Goal: Task Accomplishment & Management: Manage account settings

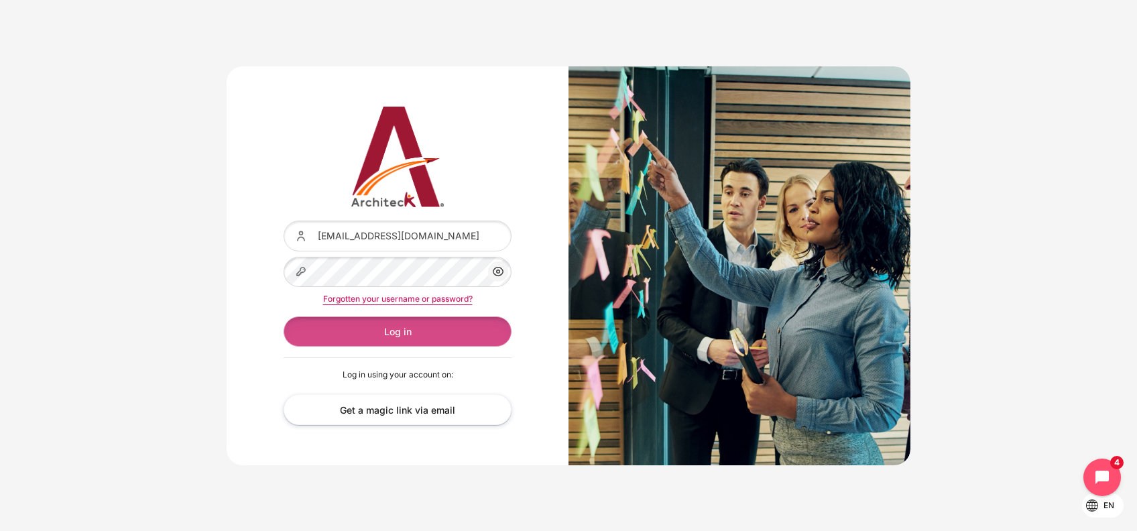
click at [407, 334] on button "Log in" at bounding box center [398, 331] width 228 height 30
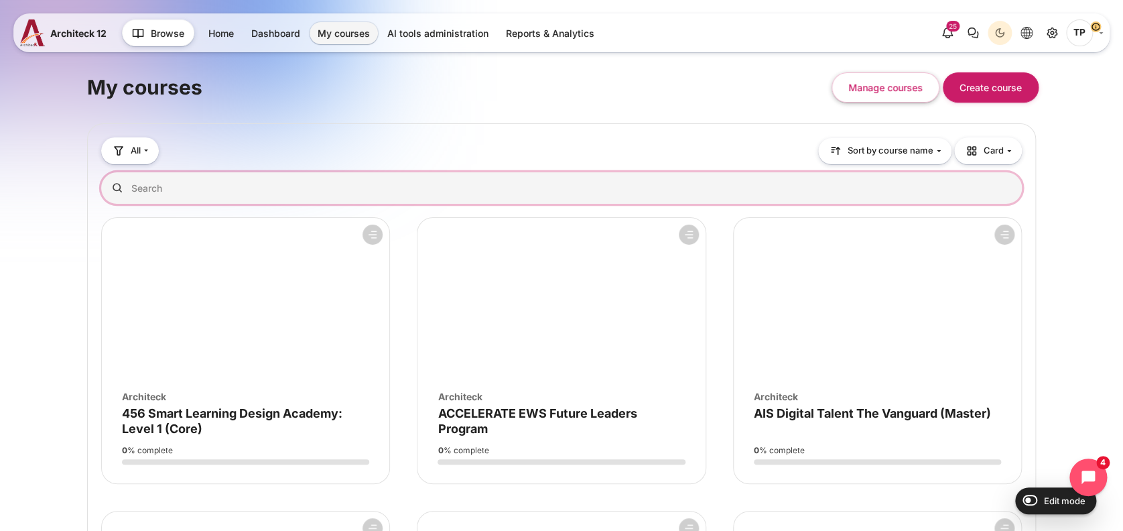
click at [361, 195] on input "Search courses" at bounding box center [561, 188] width 921 height 32
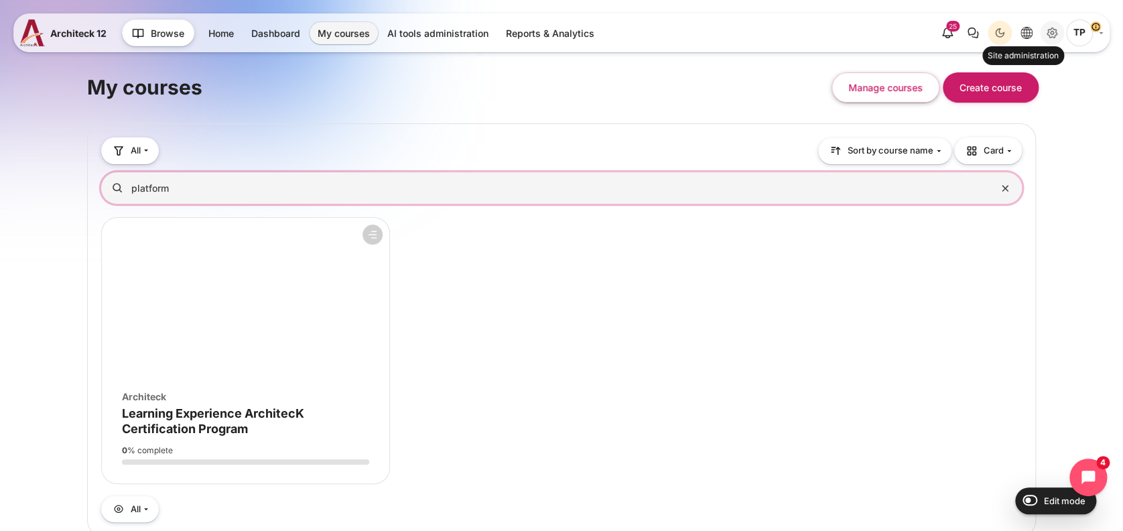
type input "platform"
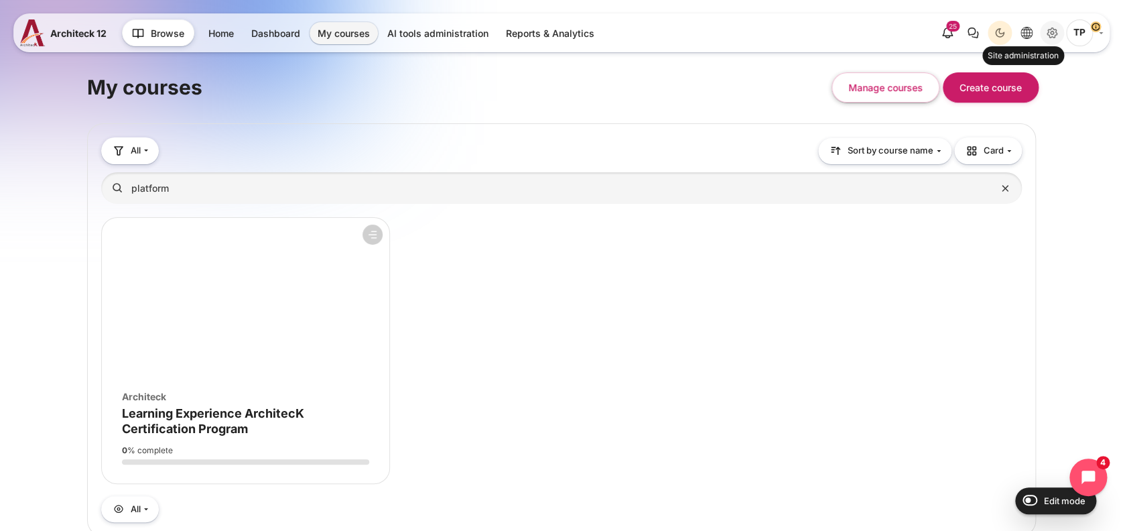
click at [1057, 36] on icon "Site administration" at bounding box center [1052, 33] width 16 height 16
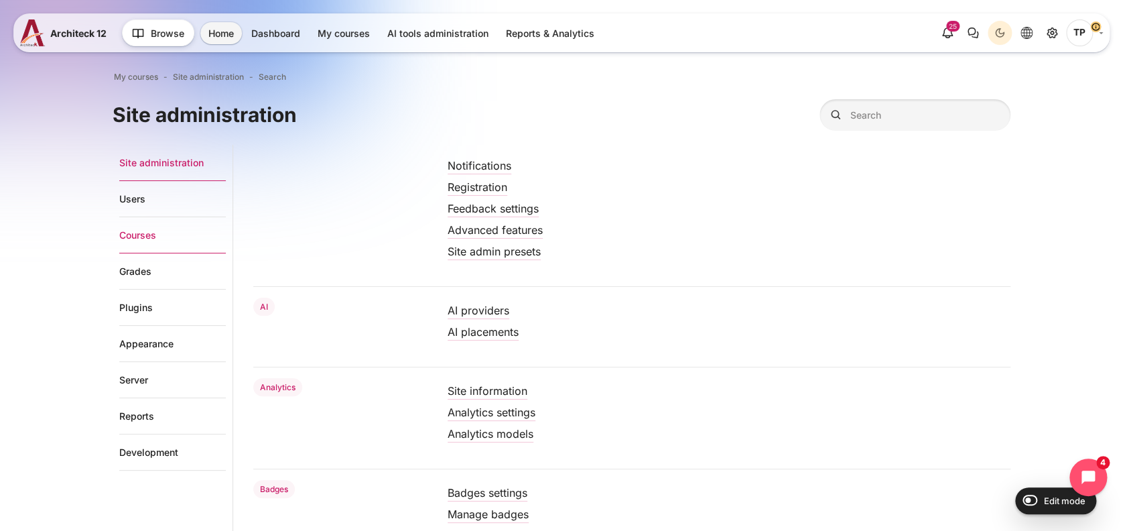
click at [139, 237] on link "Courses" at bounding box center [172, 235] width 107 height 36
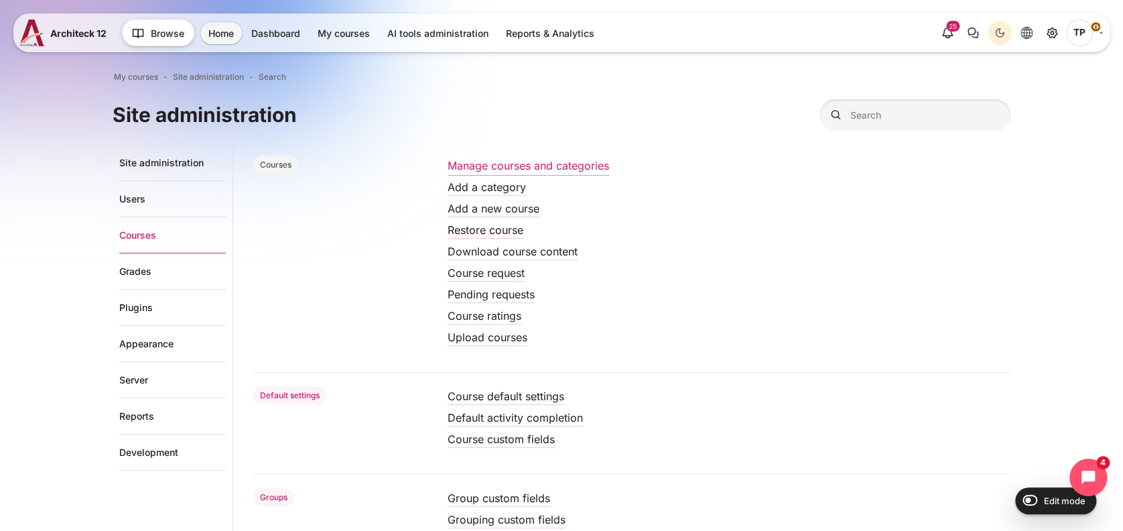
click at [536, 162] on link "Manage courses and categories" at bounding box center [529, 165] width 162 height 13
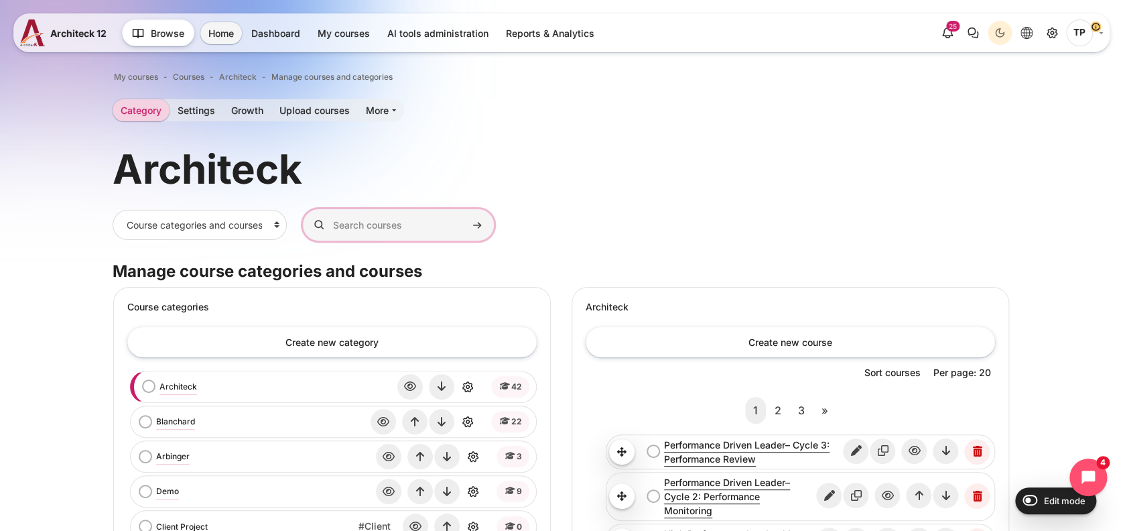
click at [398, 233] on input "Search courses" at bounding box center [398, 225] width 191 height 32
type input "platform"
click at [467, 215] on button "Search courses" at bounding box center [477, 225] width 20 height 20
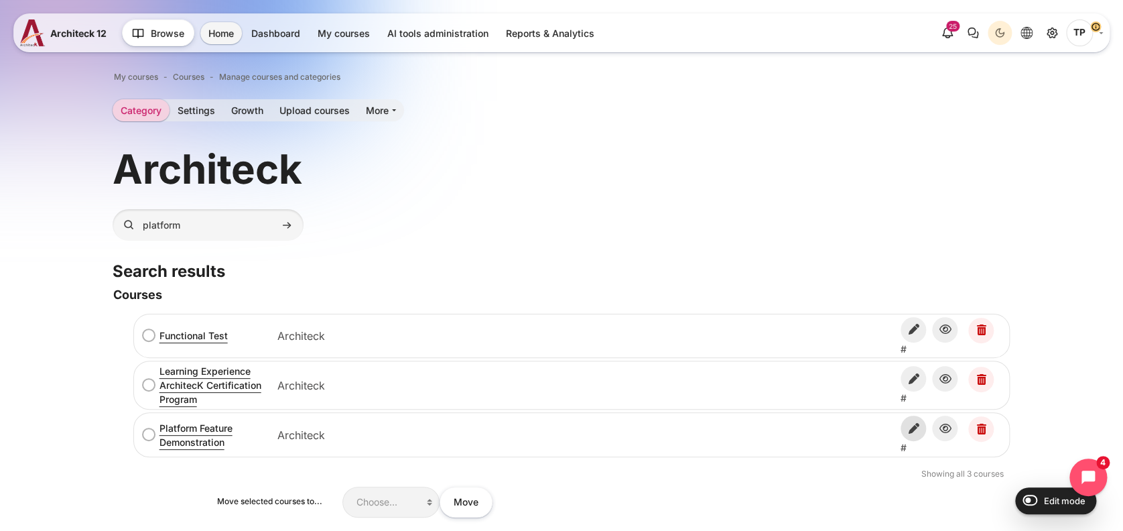
click at [917, 423] on icon "Edit" at bounding box center [913, 428] width 25 height 25
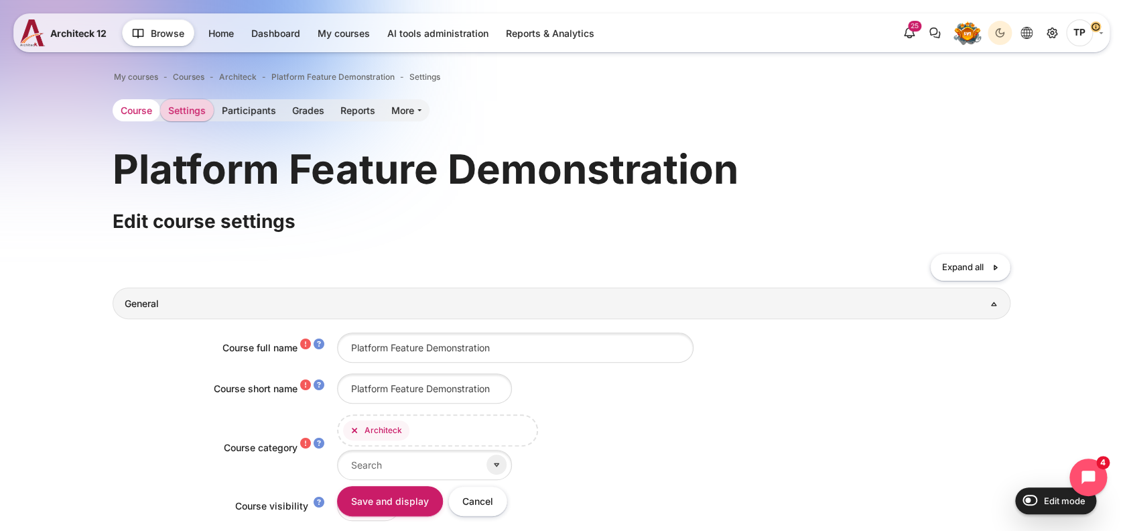
click at [143, 111] on link "Course" at bounding box center [137, 110] width 48 height 22
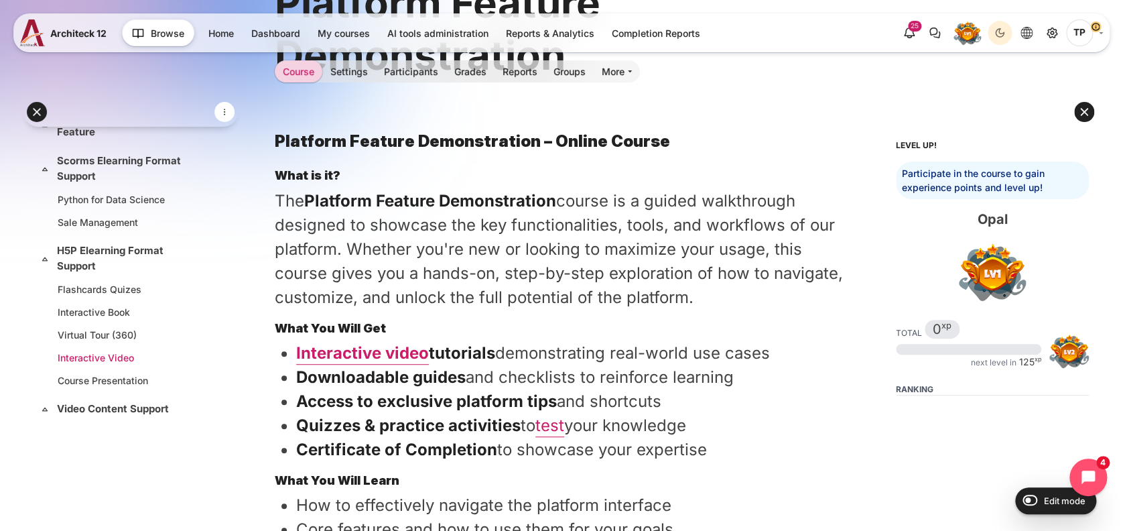
scroll to position [178, 0]
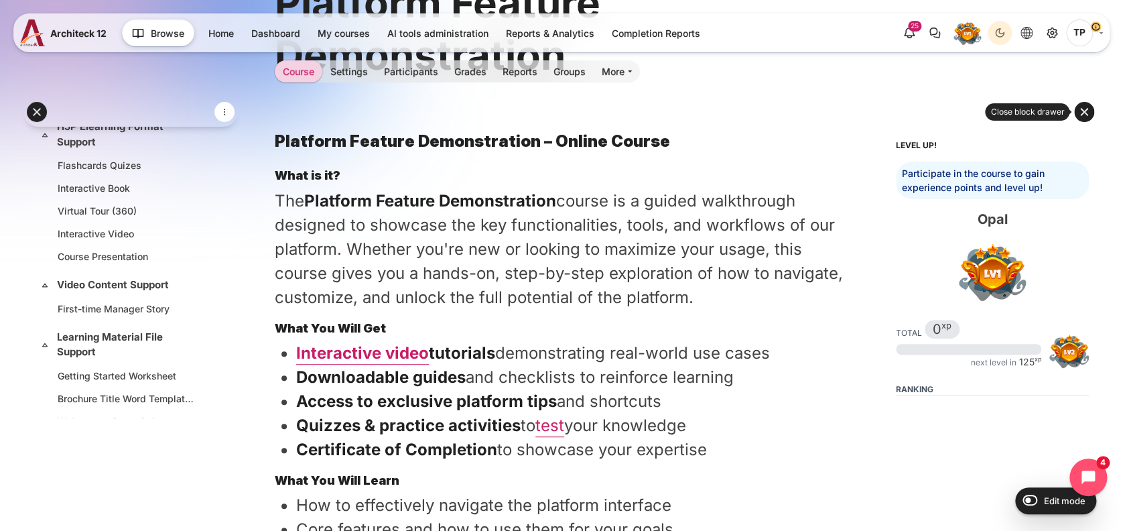
drag, startPoint x: 1077, startPoint y: 110, endPoint x: 1084, endPoint y: 109, distance: 6.7
click at [1080, 109] on button at bounding box center [1084, 112] width 20 height 20
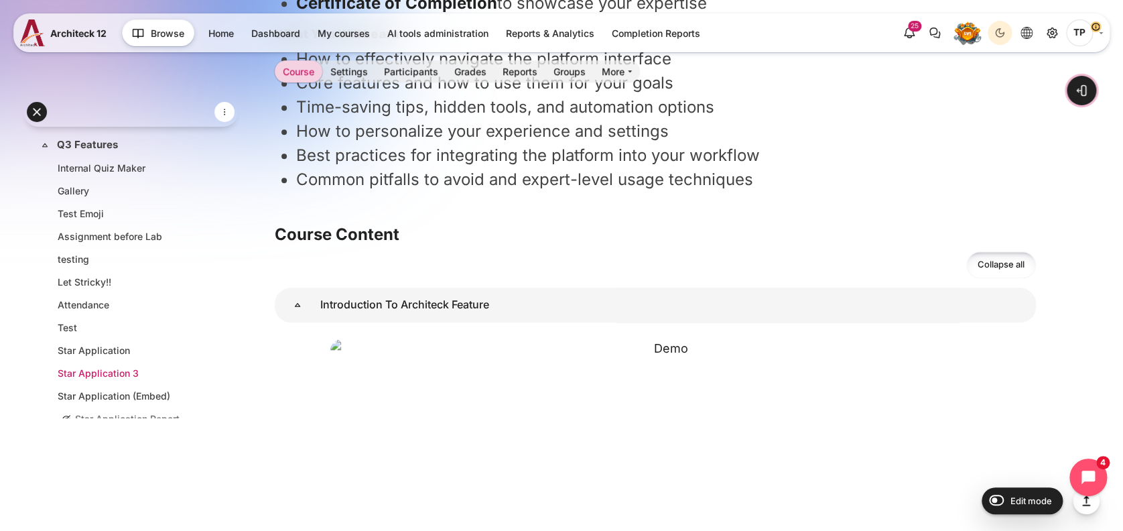
scroll to position [827, 0]
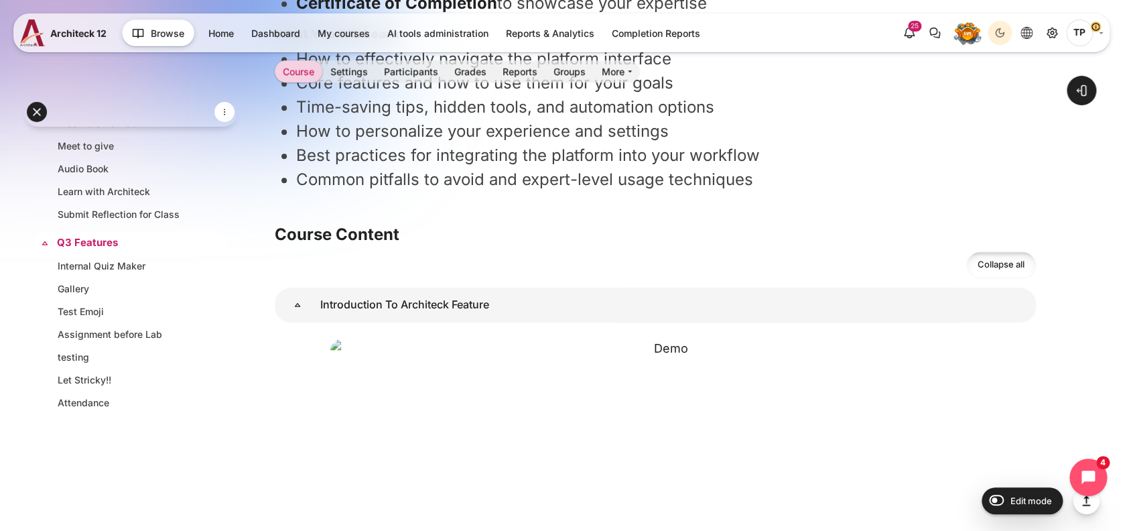
click at [92, 235] on link "Q3 Features" at bounding box center [129, 242] width 145 height 15
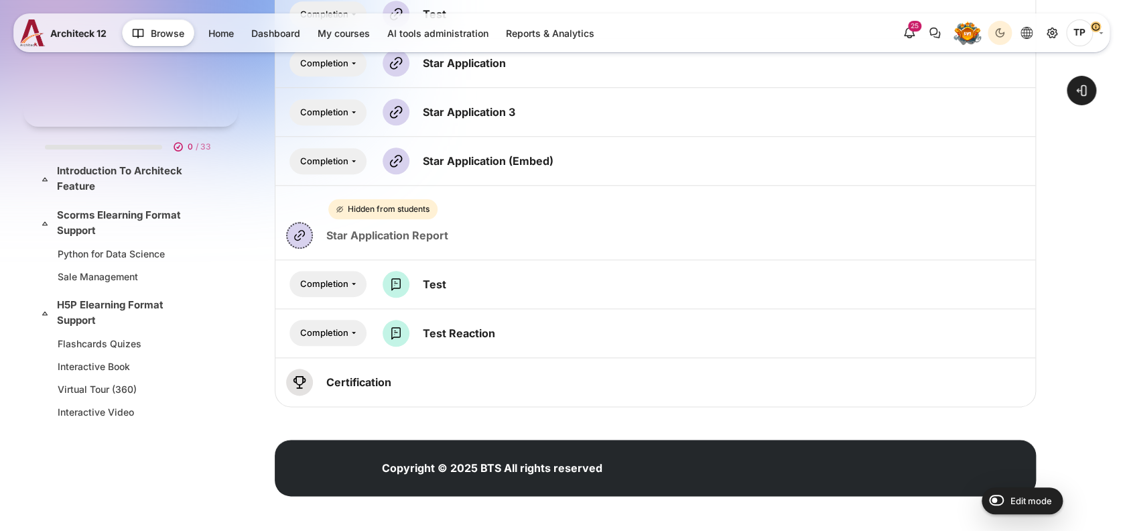
scroll to position [806, 0]
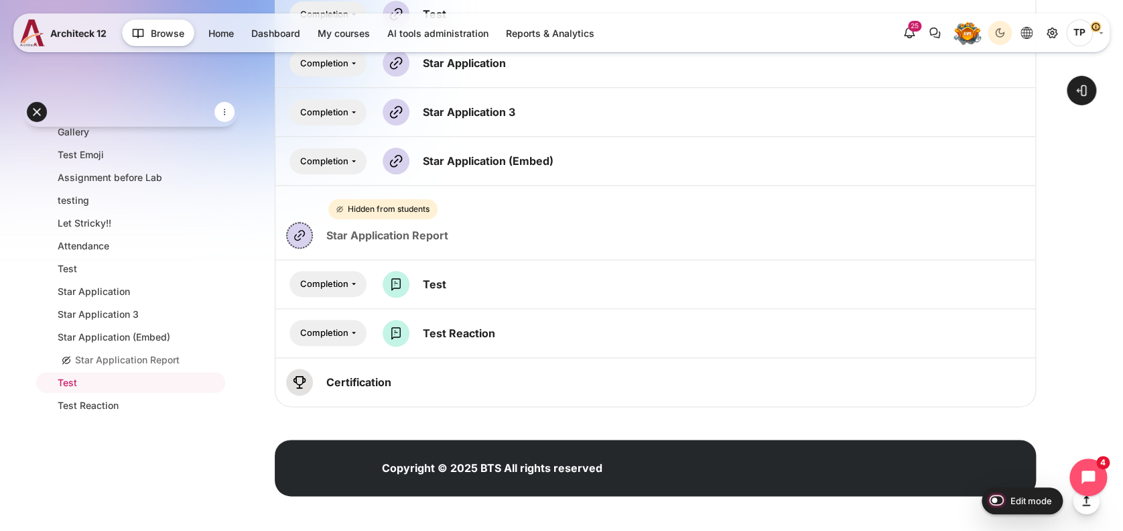
click at [997, 499] on input "Edit mode" at bounding box center [993, 499] width 23 height 13
checkbox input "true"
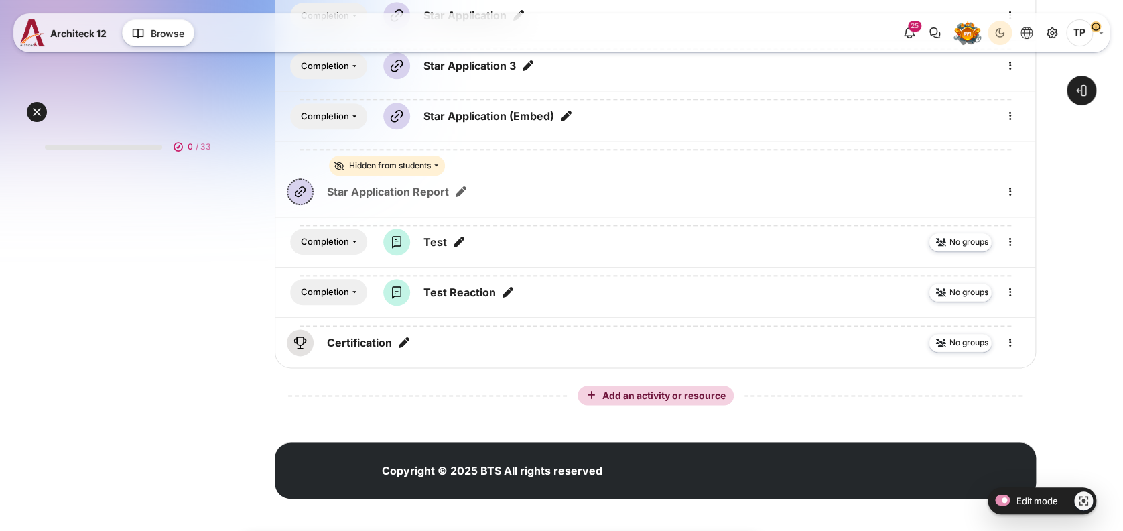
scroll to position [633, 0]
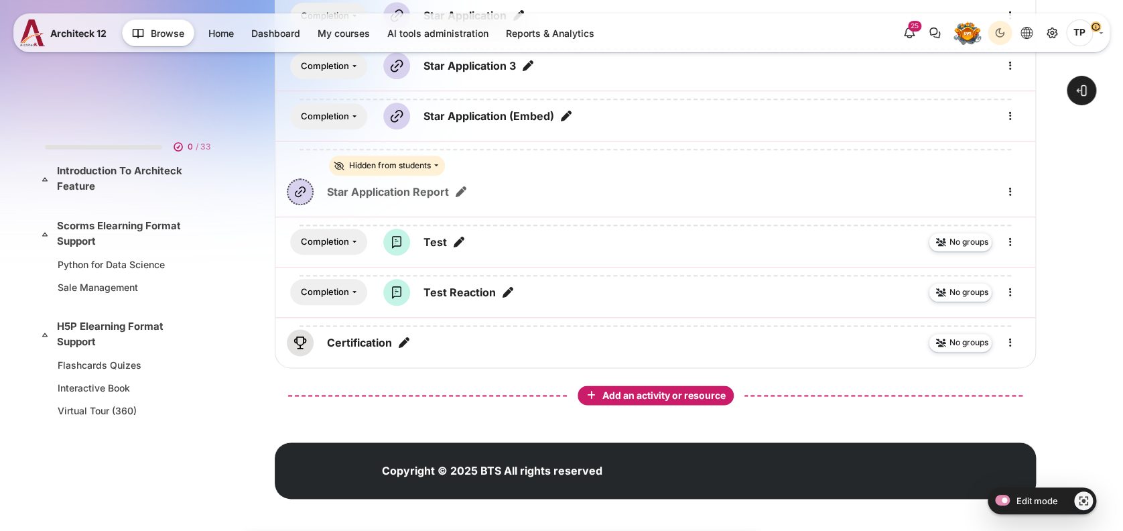
click at [649, 397] on div "Add an activity or resource" at bounding box center [655, 395] width 151 height 14
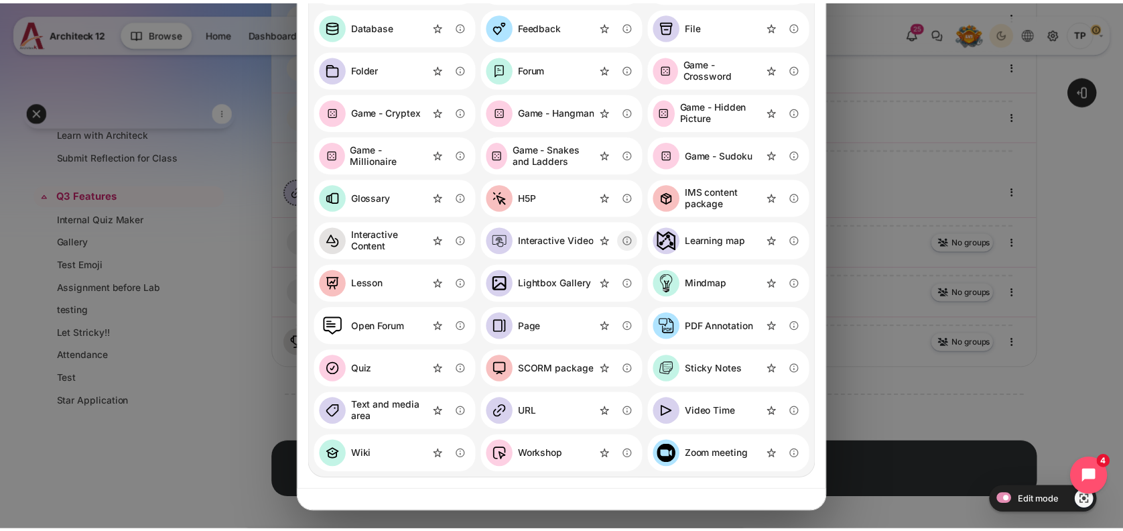
scroll to position [174, 0]
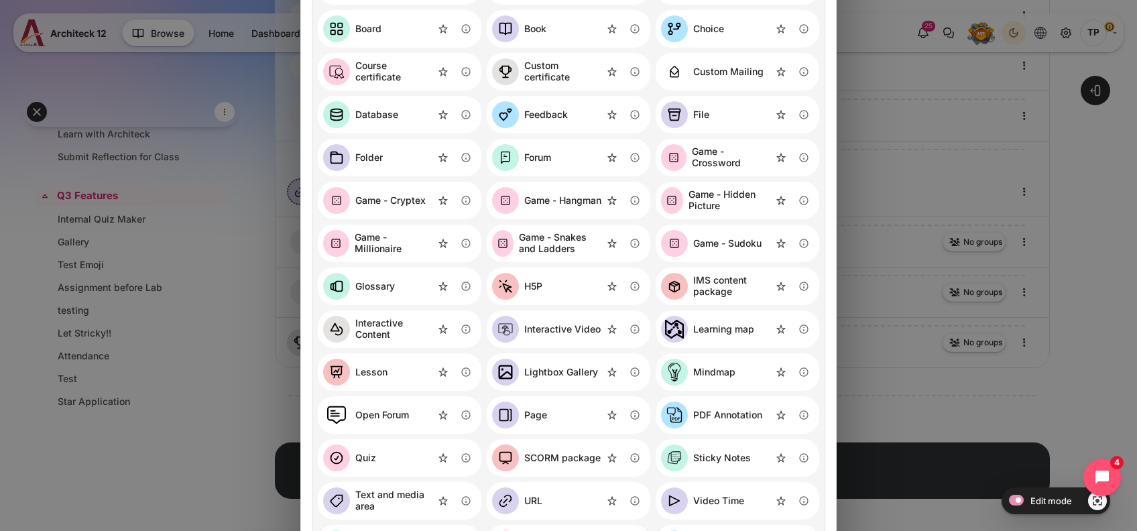
click at [137, 178] on div "Add an activity or resource Search for activities by name or description Clear …" at bounding box center [568, 265] width 1137 height 531
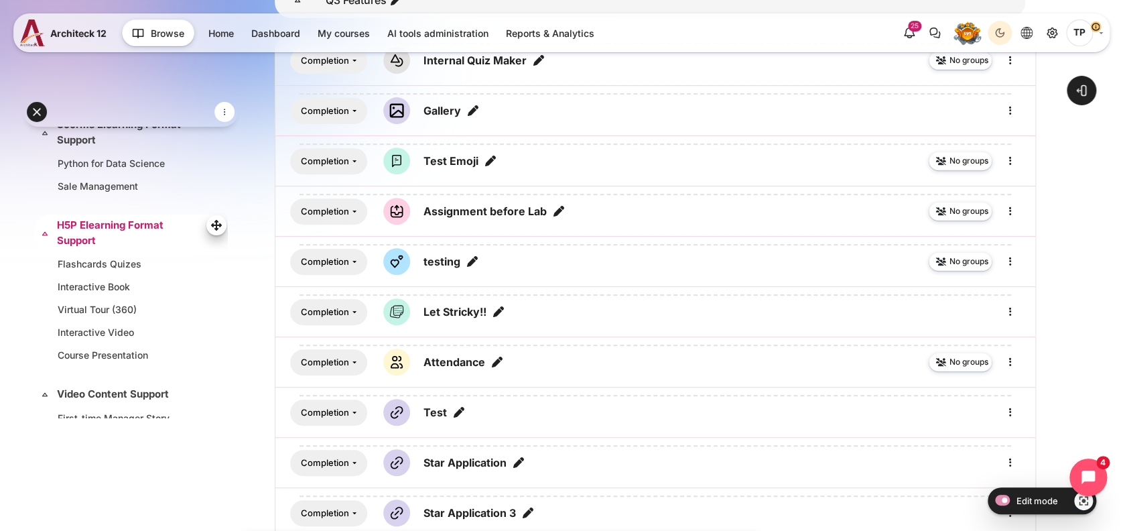
scroll to position [0, 0]
